Goal: Information Seeking & Learning: Check status

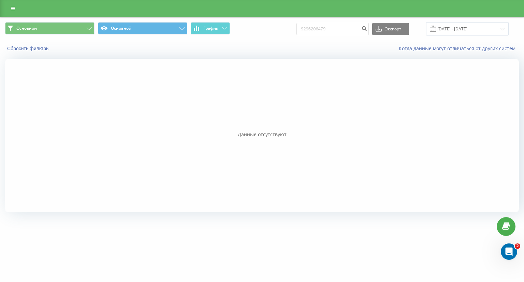
click at [19, 10] on div at bounding box center [262, 8] width 524 height 17
click at [13, 10] on icon at bounding box center [13, 8] width 4 height 5
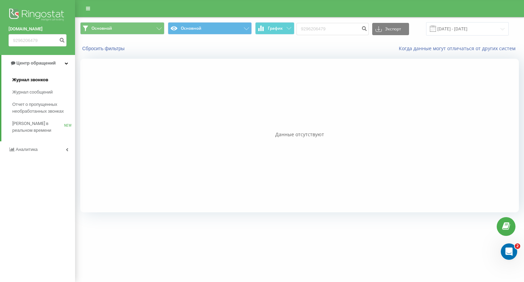
click at [40, 78] on span "Журнал звонков" at bounding box center [30, 79] width 36 height 7
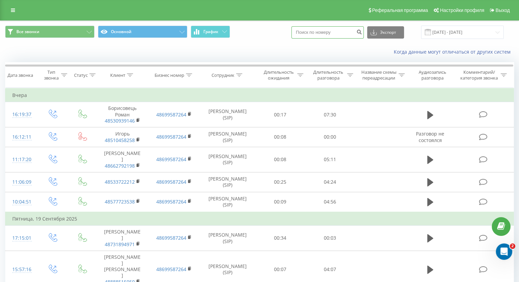
click at [334, 33] on input at bounding box center [327, 32] width 72 height 12
paste input "48 533 722 212"
click at [330, 30] on input "48 533 722 212" at bounding box center [327, 32] width 72 height 12
click at [328, 31] on input "48 533 722 212" at bounding box center [327, 32] width 72 height 12
click at [321, 32] on input "48 533 722212" at bounding box center [327, 32] width 72 height 12
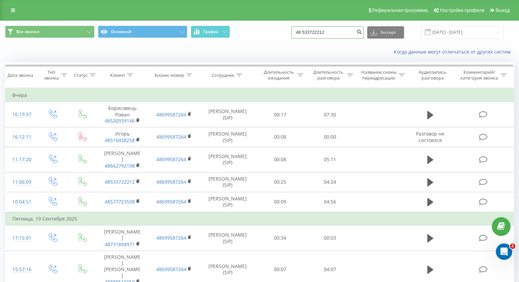
click at [313, 32] on input "48 533722212" at bounding box center [327, 32] width 72 height 12
type input "48533722212"
click at [391, 33] on button "Экспорт" at bounding box center [385, 32] width 37 height 12
click at [362, 30] on icon "submit" at bounding box center [359, 31] width 6 height 4
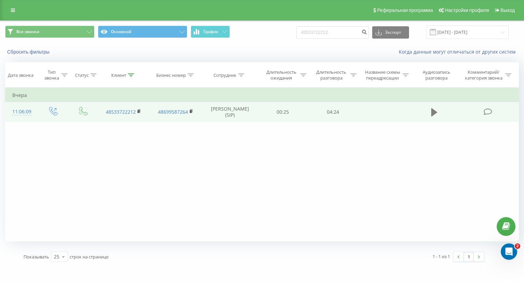
click at [433, 113] on icon at bounding box center [434, 112] width 6 height 8
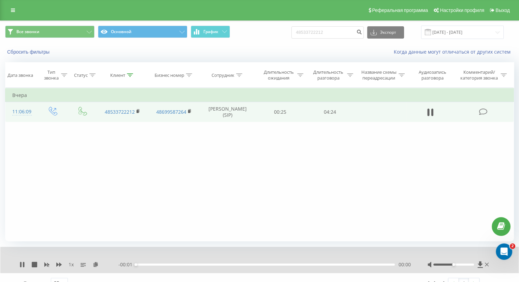
click at [243, 264] on div "00:00" at bounding box center [265, 264] width 259 height 2
click at [223, 264] on div "01:29" at bounding box center [265, 264] width 259 height 2
drag, startPoint x: 453, startPoint y: 264, endPoint x: 483, endPoint y: 266, distance: 30.4
click at [483, 266] on div at bounding box center [459, 264] width 63 height 7
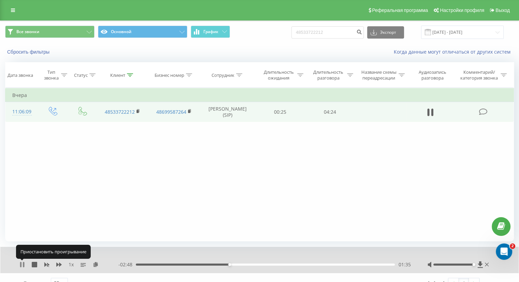
click at [20, 262] on icon at bounding box center [20, 264] width 1 height 5
